Goal: Feedback & Contribution: Contribute content

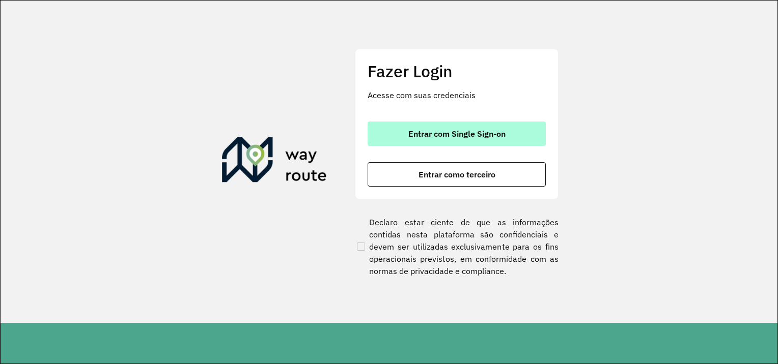
click at [466, 130] on span "Entrar com Single Sign-on" at bounding box center [456, 134] width 97 height 8
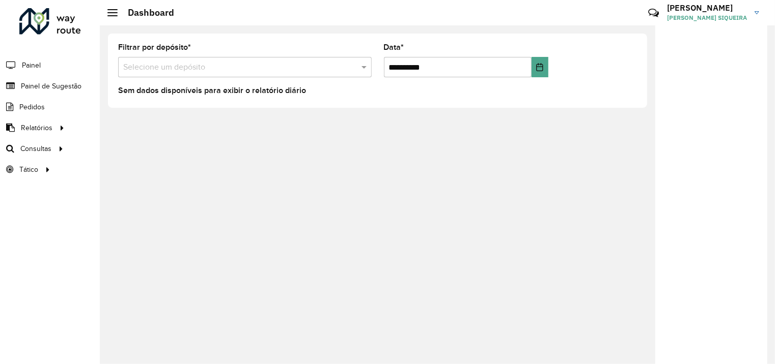
click at [598, 70] on formly-group "**********" at bounding box center [377, 65] width 531 height 42
click at [756, 13] on img at bounding box center [756, 12] width 5 height 3
drag, startPoint x: 202, startPoint y: 47, endPoint x: 115, endPoint y: 45, distance: 87.0
click at [115, 45] on formly-field "Filtrar por depósito * Selecione um depósito" at bounding box center [245, 65] width 266 height 42
drag, startPoint x: 115, startPoint y: 45, endPoint x: 234, endPoint y: 49, distance: 119.2
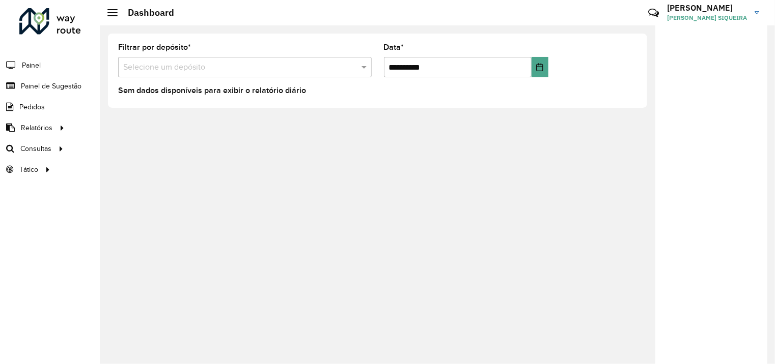
click at [234, 49] on div "Filtrar por depósito * Selecione um depósito" at bounding box center [244, 61] width 253 height 34
click at [63, 88] on span "Painel de Sugestão" at bounding box center [53, 86] width 64 height 11
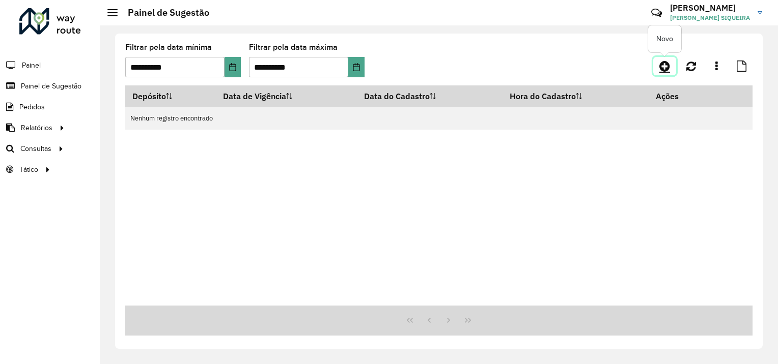
click at [658, 71] on link at bounding box center [664, 66] width 23 height 18
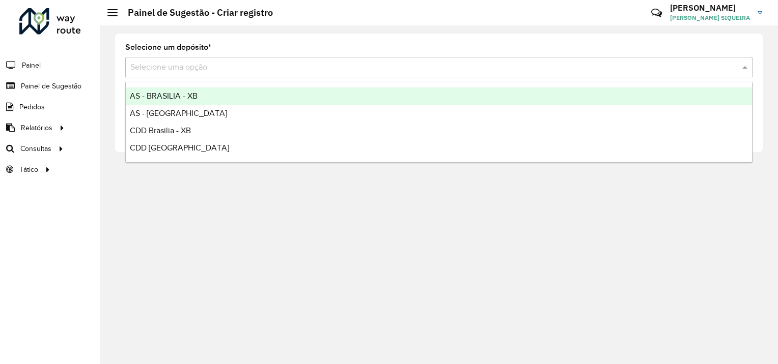
click at [229, 60] on div "Selecione uma opção" at bounding box center [438, 67] width 627 height 20
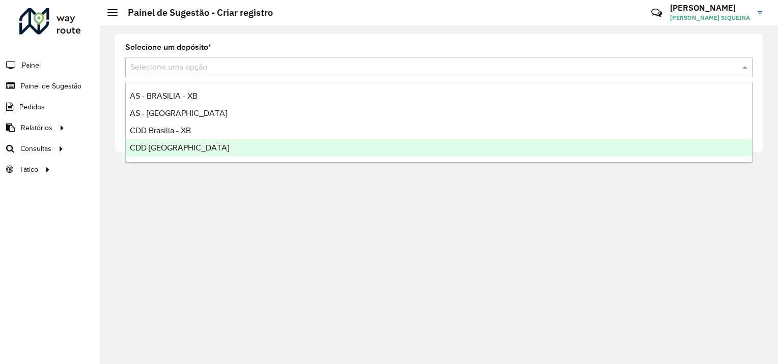
click at [178, 154] on div "CDD Rondonópolis" at bounding box center [439, 147] width 626 height 17
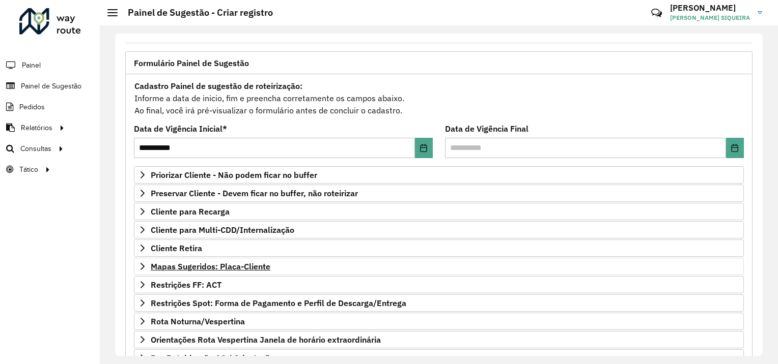
scroll to position [102, 0]
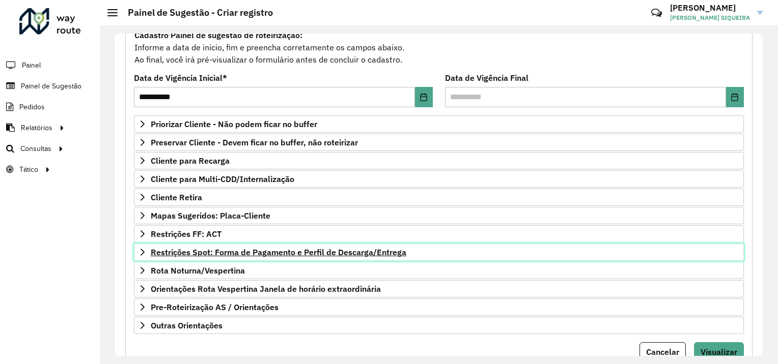
click at [195, 244] on link "Restrições Spot: Forma de Pagamento e Perfil de Descarga/Entrega" at bounding box center [439, 252] width 610 height 17
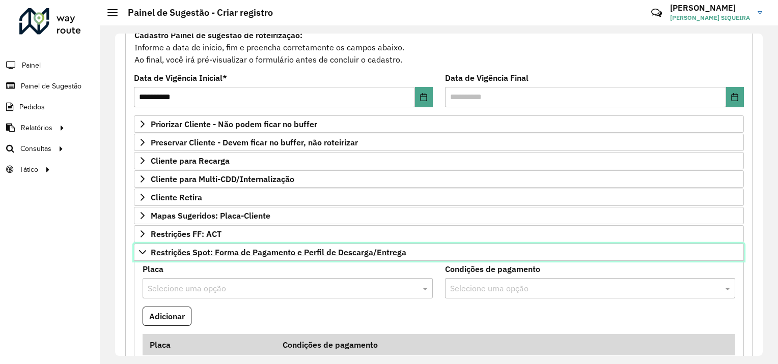
click at [215, 244] on link "Restrições Spot: Forma de Pagamento e Perfil de Descarga/Entrega" at bounding box center [439, 252] width 610 height 17
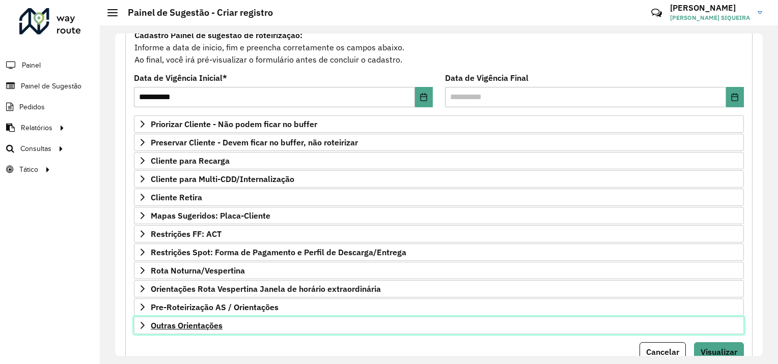
click at [156, 326] on span "Outras Orientações" at bounding box center [187, 326] width 72 height 8
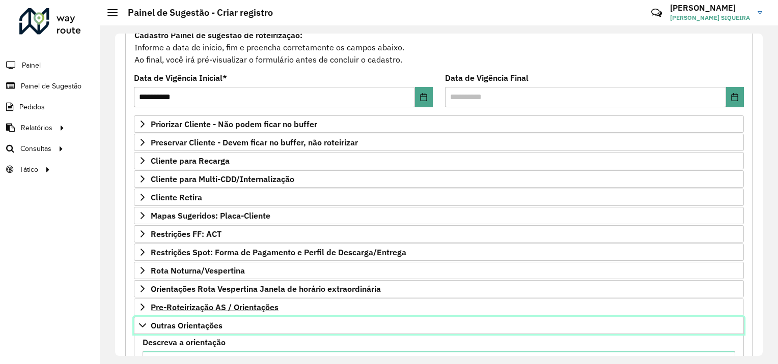
scroll to position [204, 0]
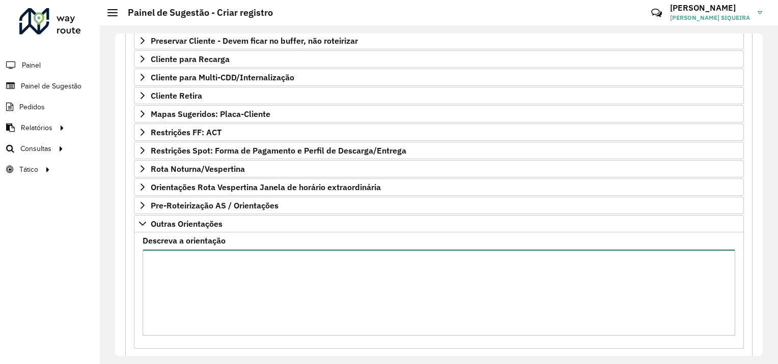
click at [211, 269] on textarea "Descreva a orientação" at bounding box center [438, 293] width 592 height 86
paste textarea "*******"
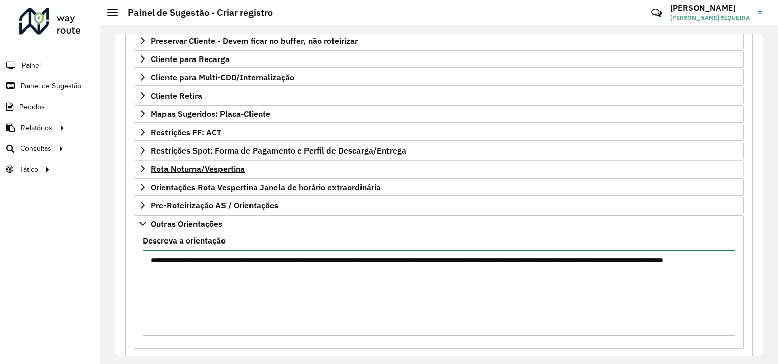
scroll to position [256, 0]
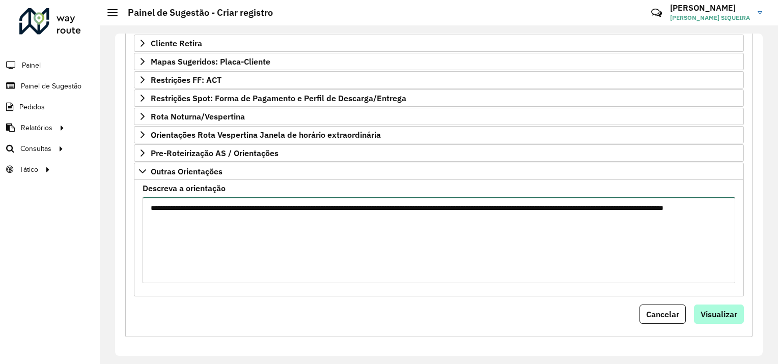
type textarea "**********"
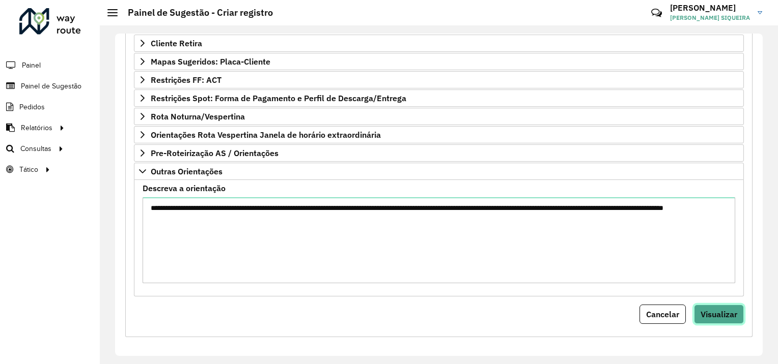
click at [712, 309] on span "Visualizar" at bounding box center [718, 314] width 37 height 10
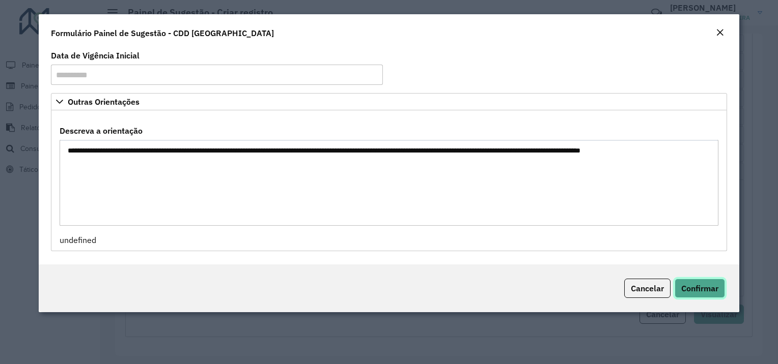
click at [699, 282] on button "Confirmar" at bounding box center [699, 288] width 50 height 19
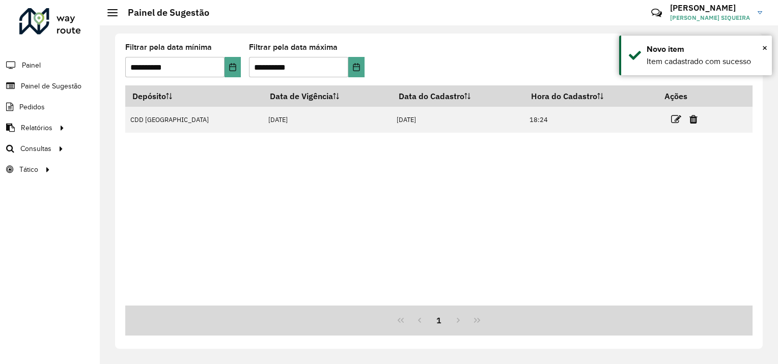
click at [427, 58] on formly-group "**********" at bounding box center [356, 65] width 462 height 42
